Goal: Information Seeking & Learning: Check status

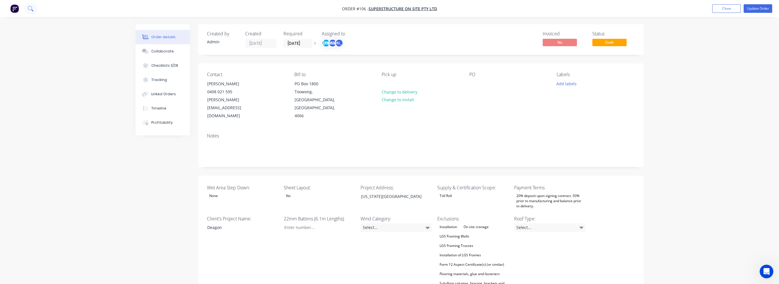
click at [30, 9] on icon at bounding box center [30, 8] width 5 height 5
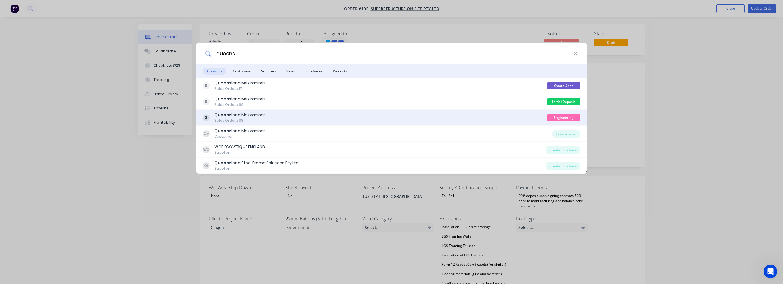
type input "queens"
click at [497, 118] on div "Queens land Mezzanines Sales Order #98" at bounding box center [375, 117] width 344 height 11
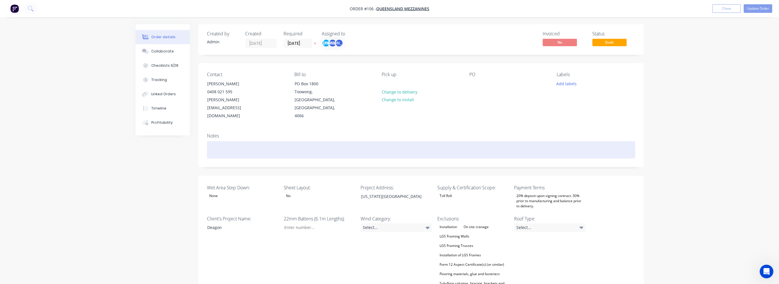
type input "38"
type input "84"
type input "0.0"
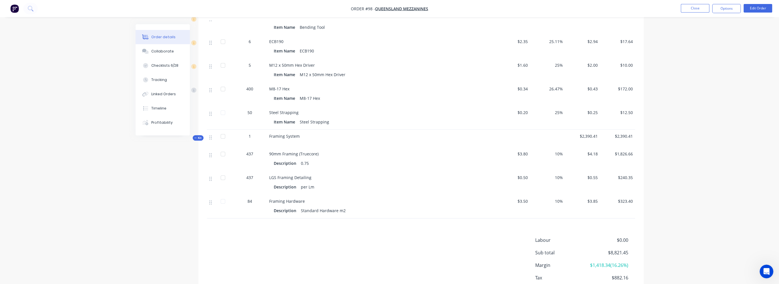
scroll to position [712, 0]
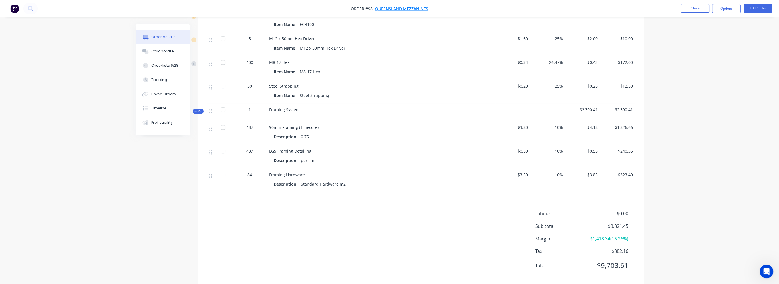
click at [385, 10] on span "Queensland Mezzanines" at bounding box center [401, 8] width 53 height 5
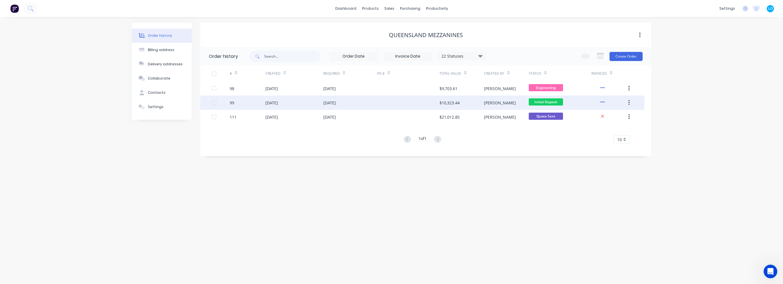
click at [336, 105] on div "[DATE]" at bounding box center [329, 103] width 13 height 6
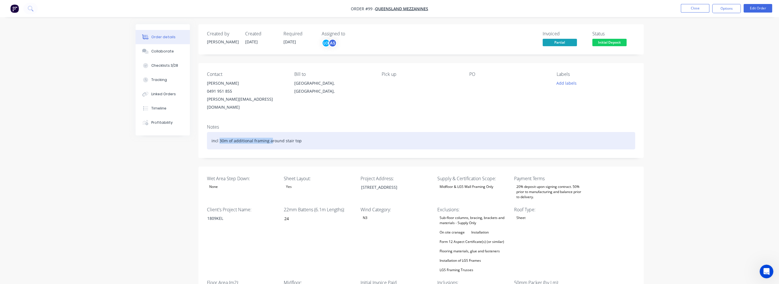
drag, startPoint x: 221, startPoint y: 134, endPoint x: 271, endPoint y: 136, distance: 49.4
click at [271, 136] on div "incl 30m of additional framing around stair top" at bounding box center [421, 140] width 428 height 17
drag, startPoint x: 281, startPoint y: 135, endPoint x: 230, endPoint y: 132, distance: 51.2
click at [230, 132] on div "incl 30m of additional framing around stair top" at bounding box center [421, 140] width 428 height 17
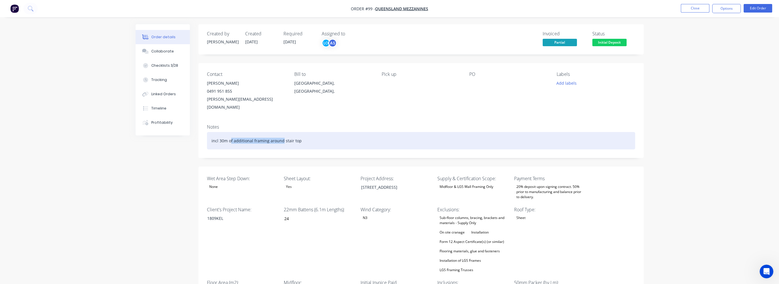
click at [230, 132] on div "incl 30m of additional framing around stair top" at bounding box center [421, 140] width 428 height 17
drag, startPoint x: 228, startPoint y: 132, endPoint x: 307, endPoint y: 131, distance: 79.1
click at [307, 132] on div "incl 30m of additional framing around stair top" at bounding box center [421, 140] width 428 height 17
drag, startPoint x: 319, startPoint y: 132, endPoint x: 231, endPoint y: 126, distance: 88.7
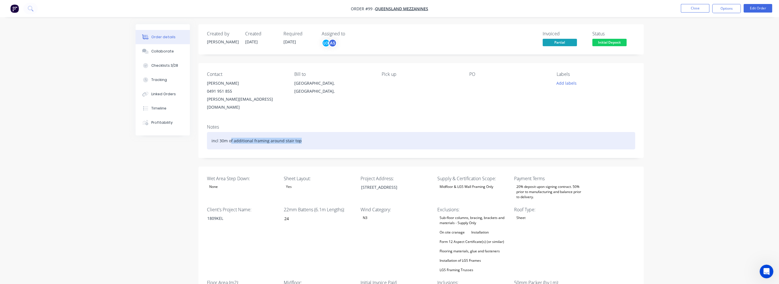
click at [231, 132] on div "incl 30m of additional framing around stair top" at bounding box center [421, 140] width 428 height 17
